Goal: Task Accomplishment & Management: Manage account settings

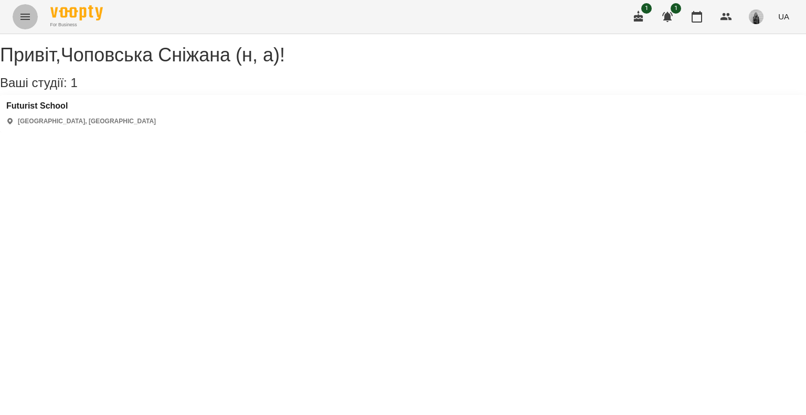
click at [25, 18] on icon "Menu" at bounding box center [25, 16] width 13 height 13
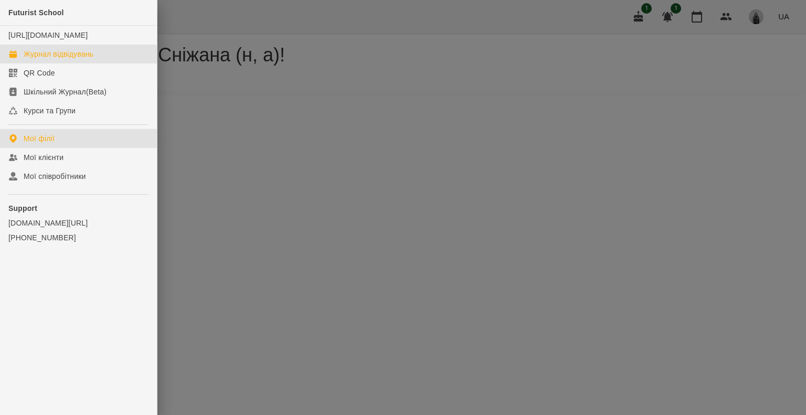
click at [57, 59] on div "Журнал відвідувань" at bounding box center [59, 54] width 70 height 10
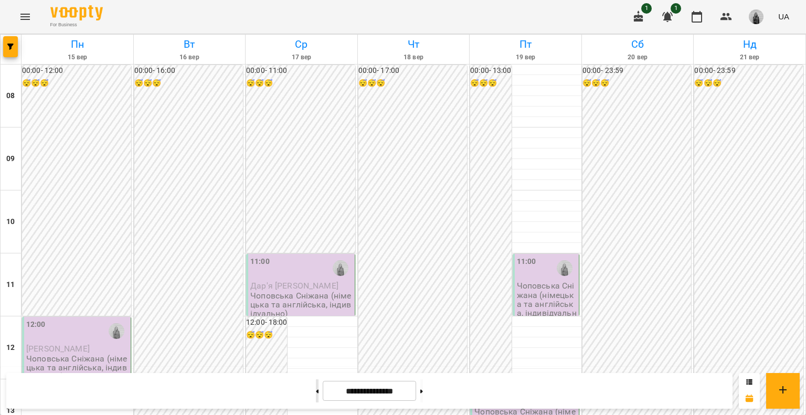
click at [316, 390] on button at bounding box center [317, 390] width 3 height 23
type input "**********"
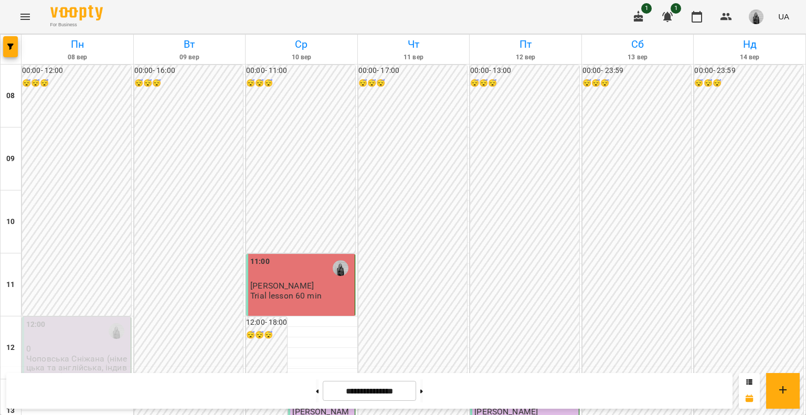
scroll to position [367, 0]
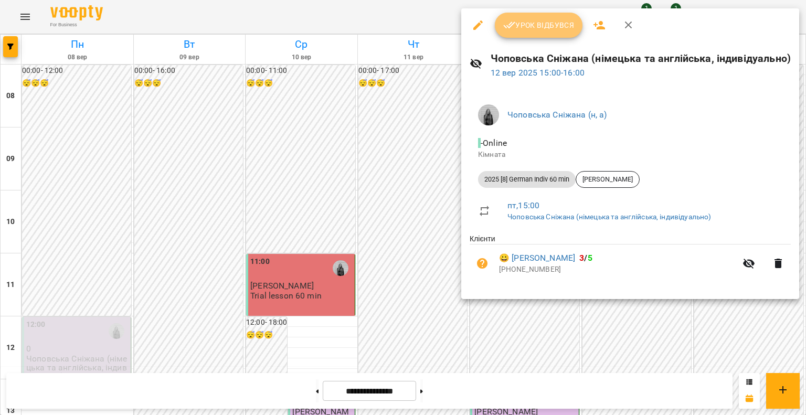
click at [506, 21] on icon "button" at bounding box center [509, 25] width 13 height 13
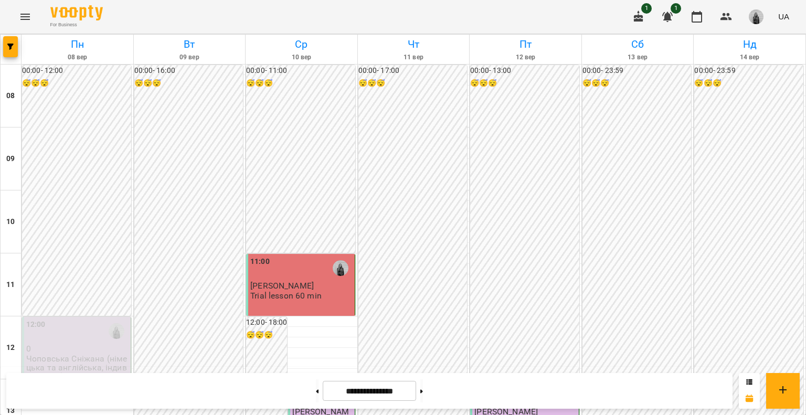
scroll to position [315, 0]
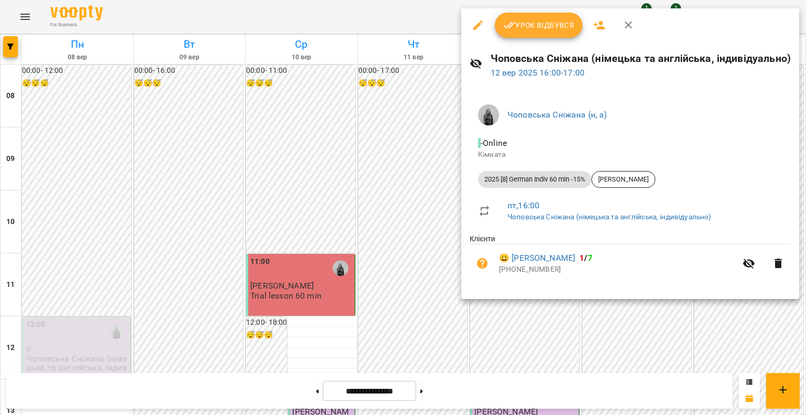
click at [510, 23] on icon "button" at bounding box center [509, 25] width 13 height 13
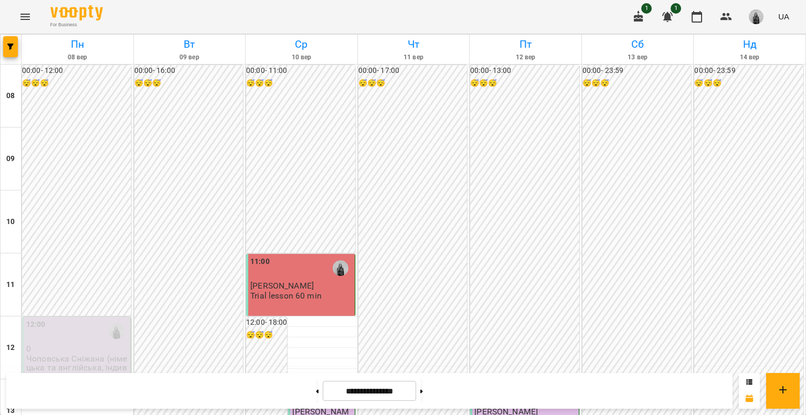
click at [640, 14] on icon "button" at bounding box center [638, 16] width 13 height 13
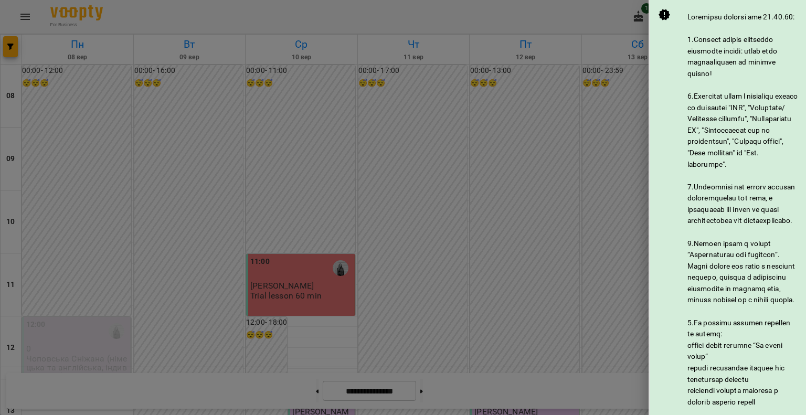
click at [607, 5] on div at bounding box center [403, 207] width 806 height 415
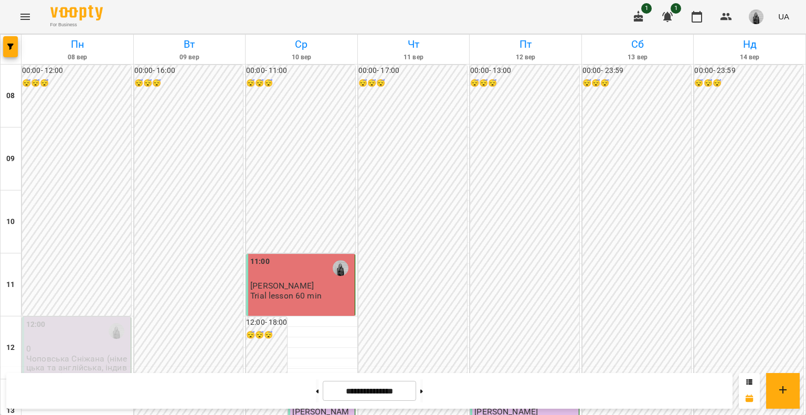
drag, startPoint x: 654, startPoint y: 7, endPoint x: 692, endPoint y: 25, distance: 42.2
click at [657, 8] on div "1 1 UA" at bounding box center [709, 16] width 167 height 27
click at [642, 14] on icon "button" at bounding box center [638, 16] width 13 height 13
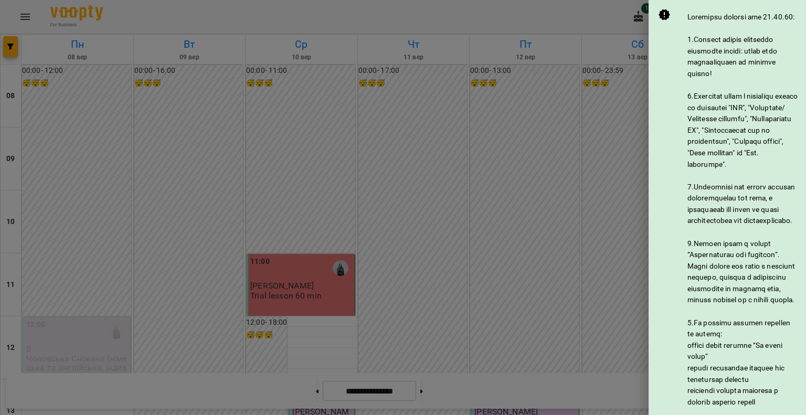
click at [570, 15] on div at bounding box center [403, 207] width 806 height 415
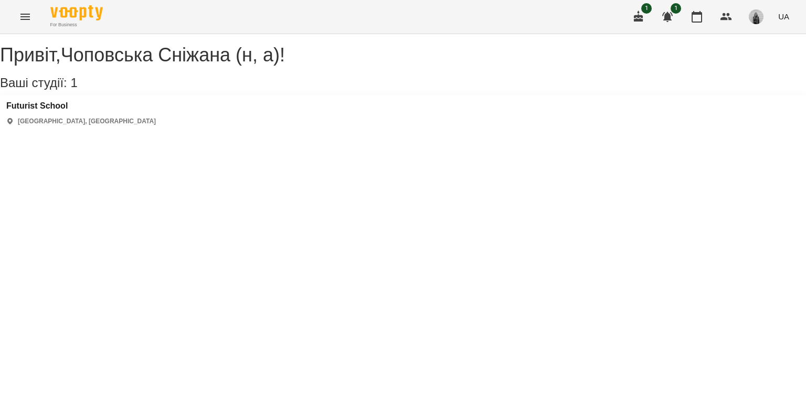
click at [16, 18] on button "Menu" at bounding box center [25, 16] width 25 height 25
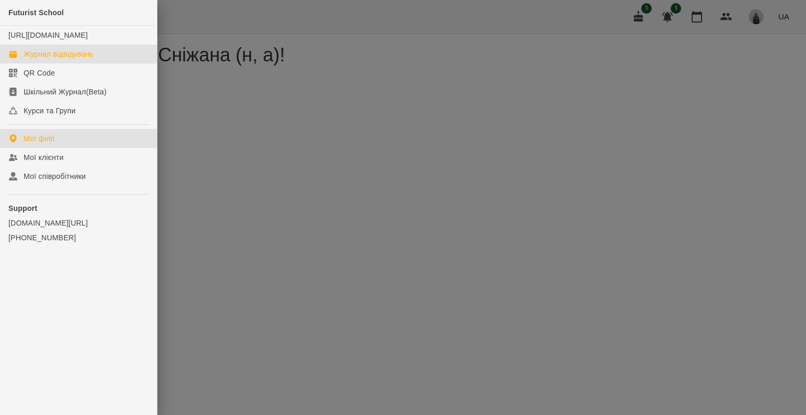
drag, startPoint x: 46, startPoint y: 67, endPoint x: 61, endPoint y: 67, distance: 14.7
click at [47, 59] on div "Журнал відвідувань" at bounding box center [59, 54] width 70 height 10
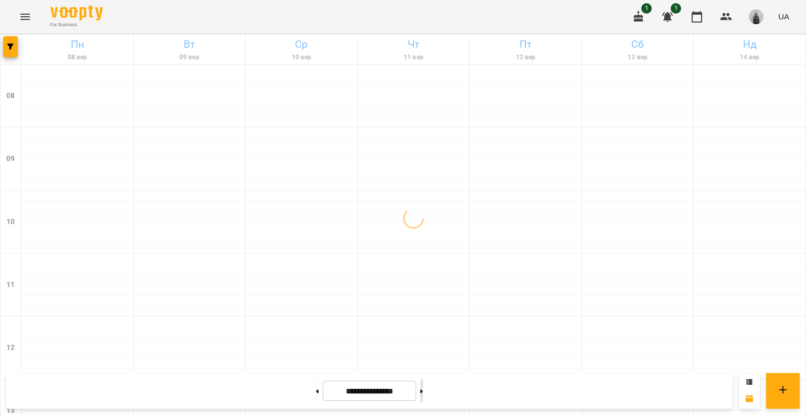
click at [423, 392] on button at bounding box center [421, 390] width 3 height 23
type input "**********"
